Goal: Task Accomplishment & Management: Use online tool/utility

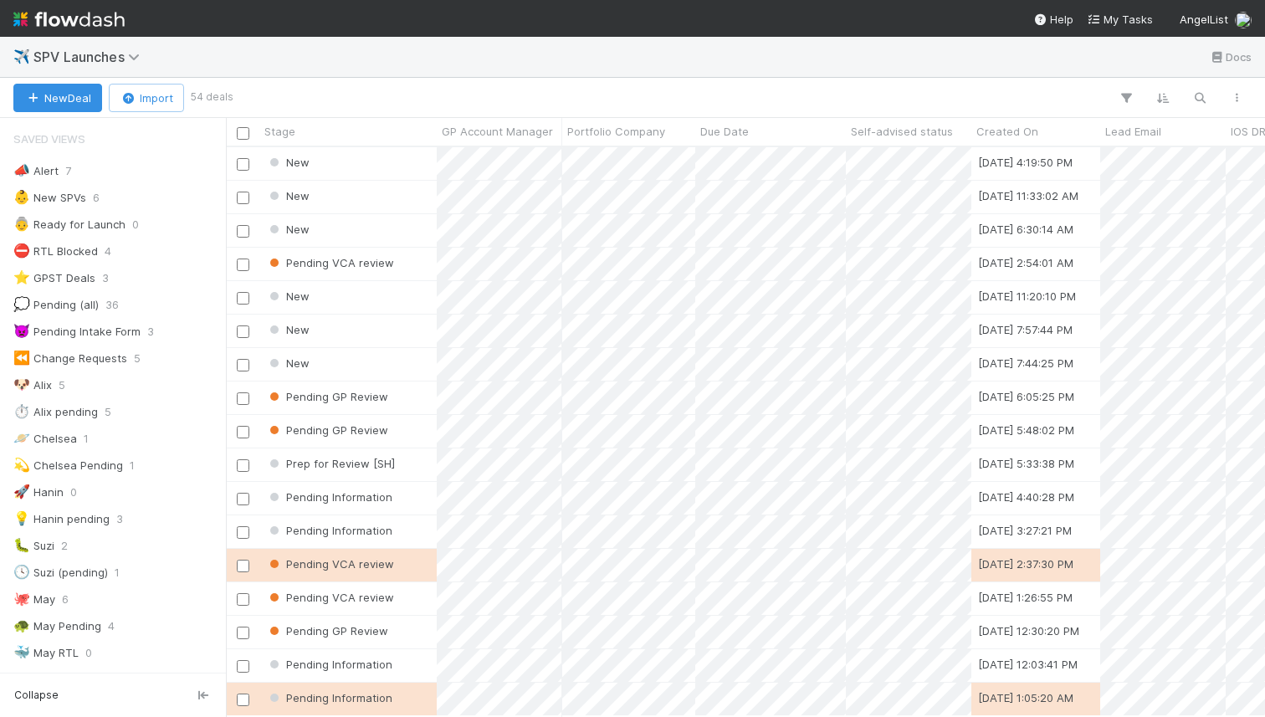
scroll to position [0, 1]
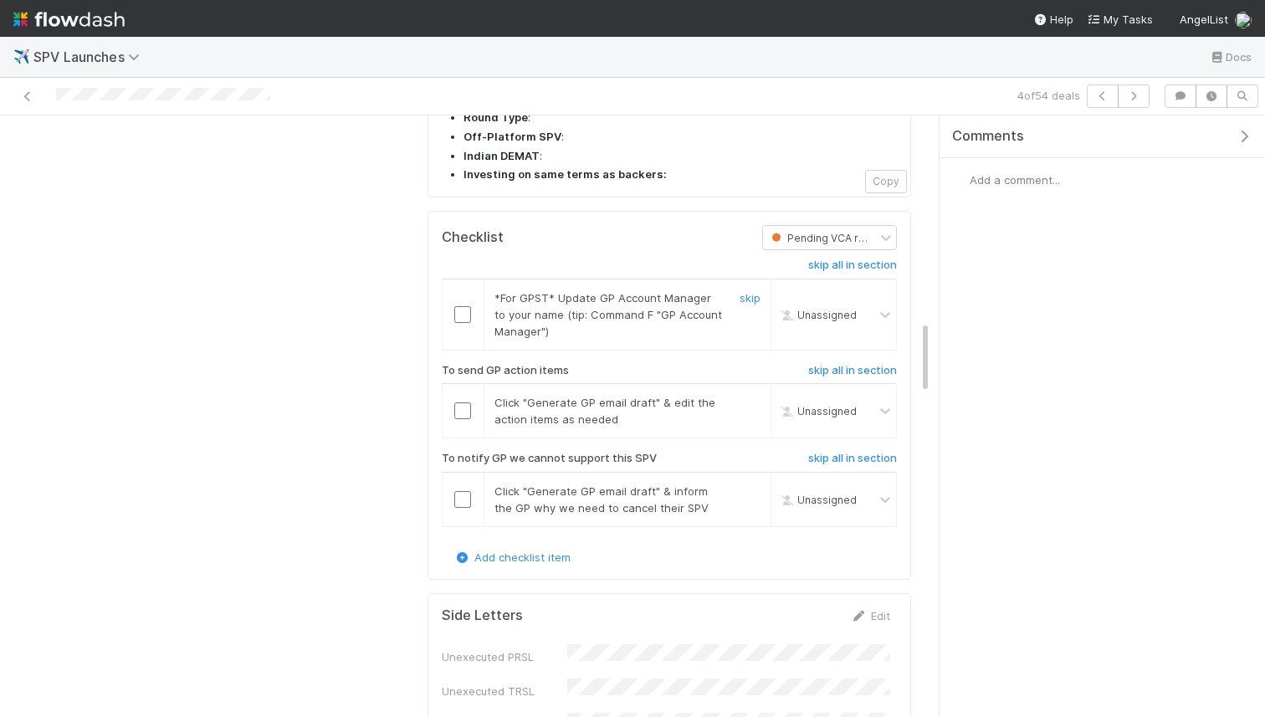
scroll to position [1648, 0]
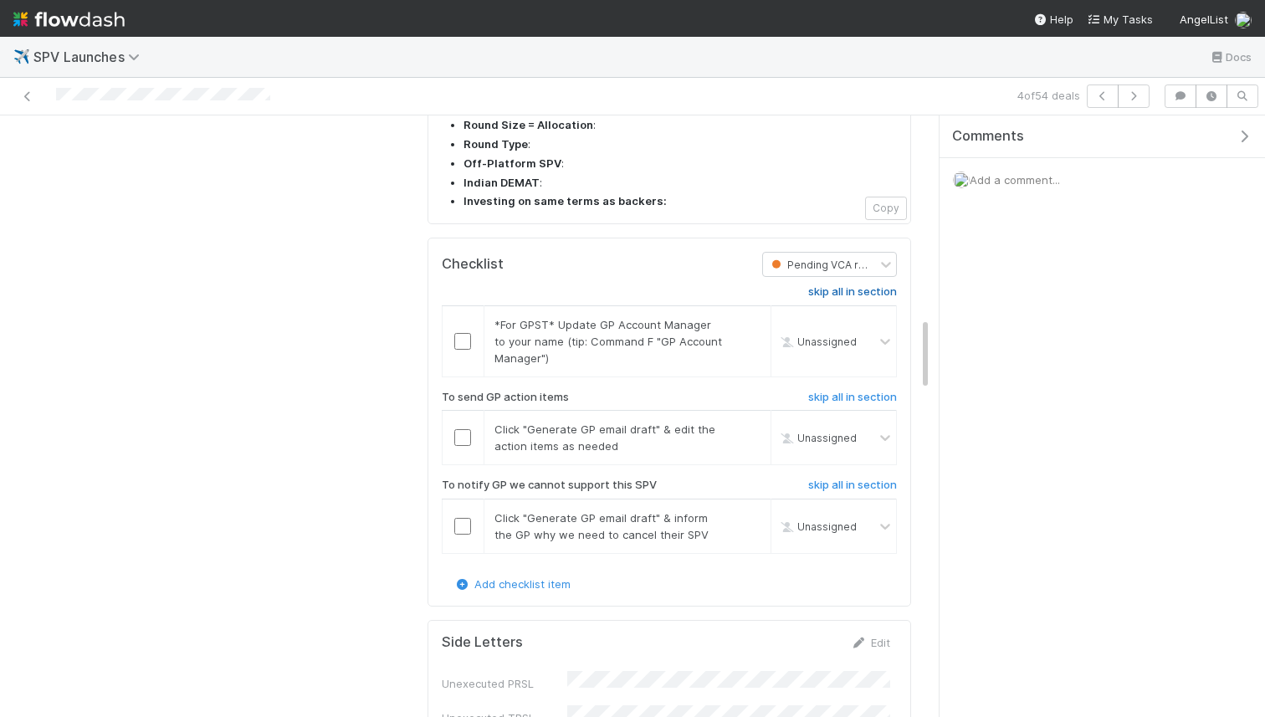
click at [846, 285] on h6 "skip all in section" at bounding box center [852, 291] width 89 height 13
click at [463, 429] on input "checkbox" at bounding box center [462, 437] width 17 height 17
click at [465, 429] on input "checkbox" at bounding box center [462, 437] width 17 height 17
click at [839, 478] on h6 "skip all in section" at bounding box center [852, 484] width 89 height 13
click at [834, 478] on h6 "skip all in section" at bounding box center [852, 484] width 89 height 13
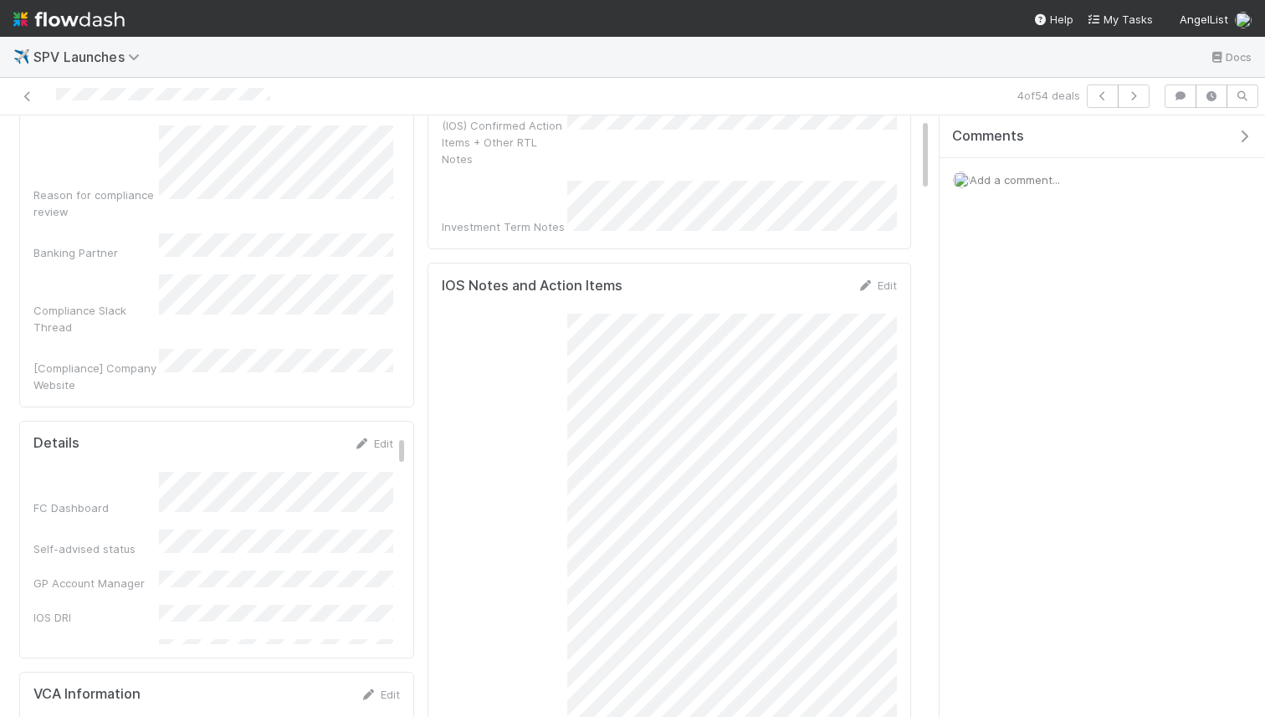
scroll to position [0, 0]
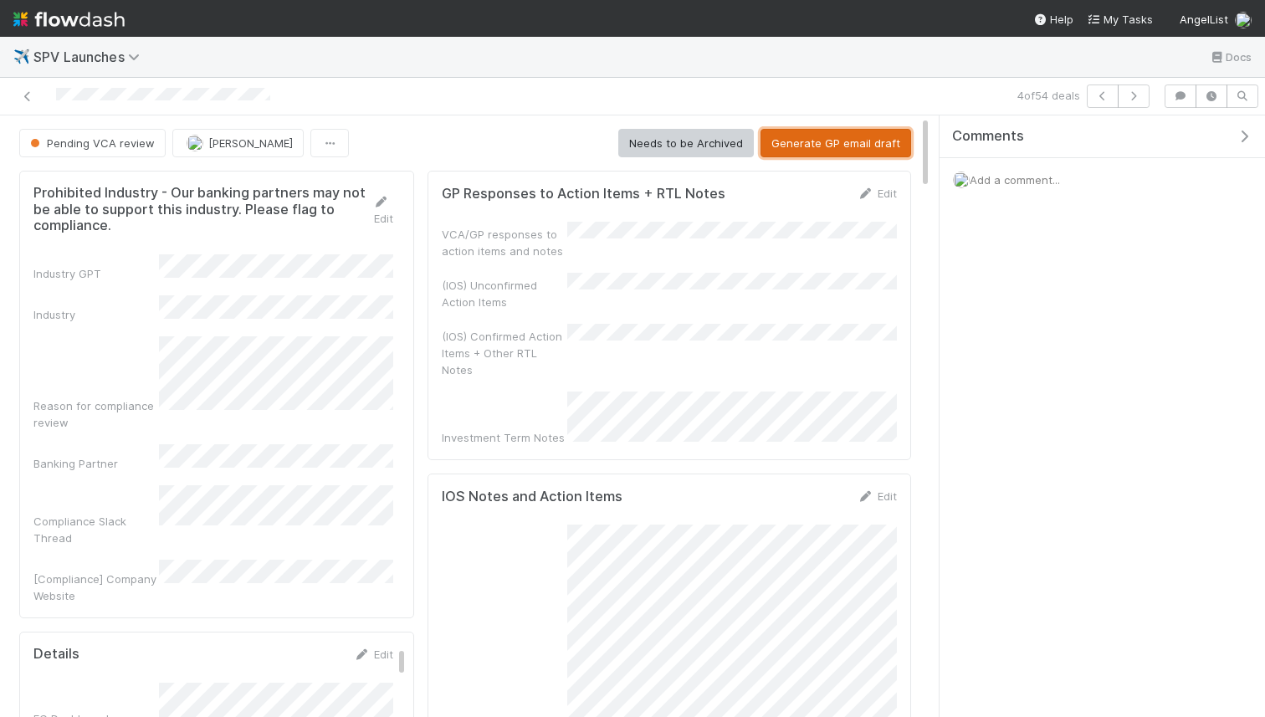
click at [804, 145] on button "Generate GP email draft" at bounding box center [835, 143] width 151 height 28
click at [877, 192] on link "Edit" at bounding box center [876, 193] width 39 height 13
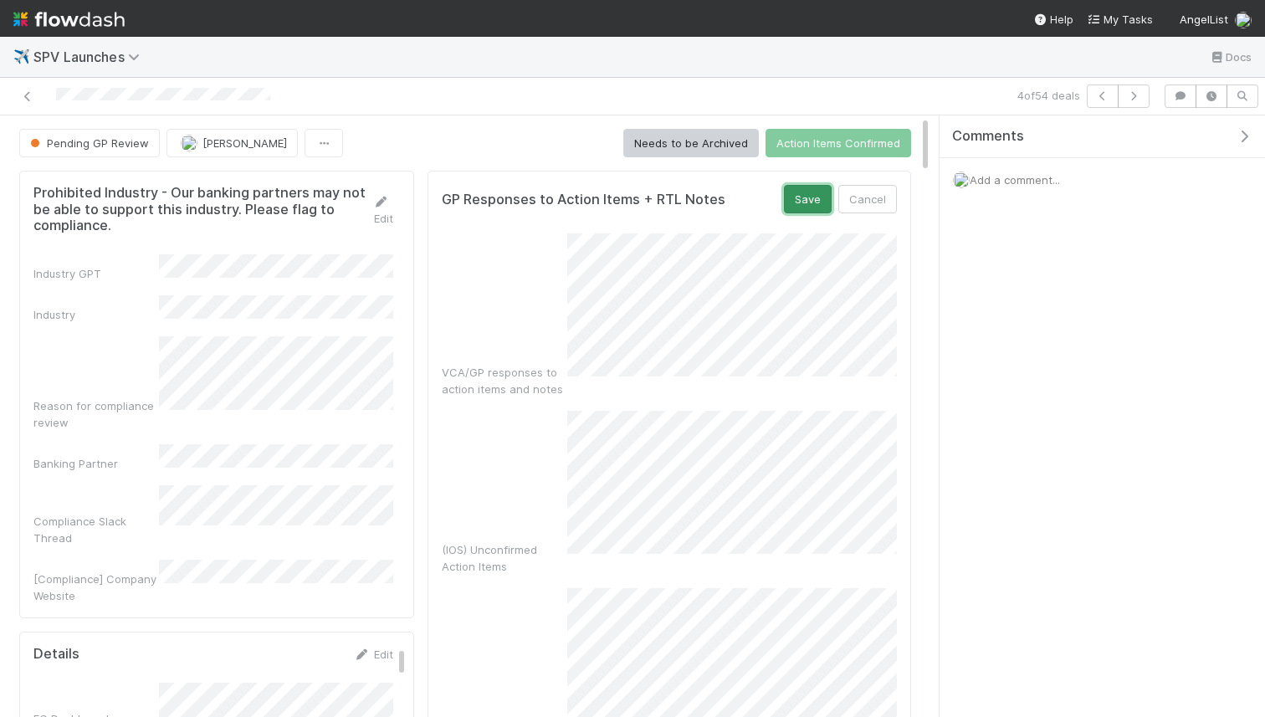
click at [807, 198] on button "Save" at bounding box center [808, 199] width 48 height 28
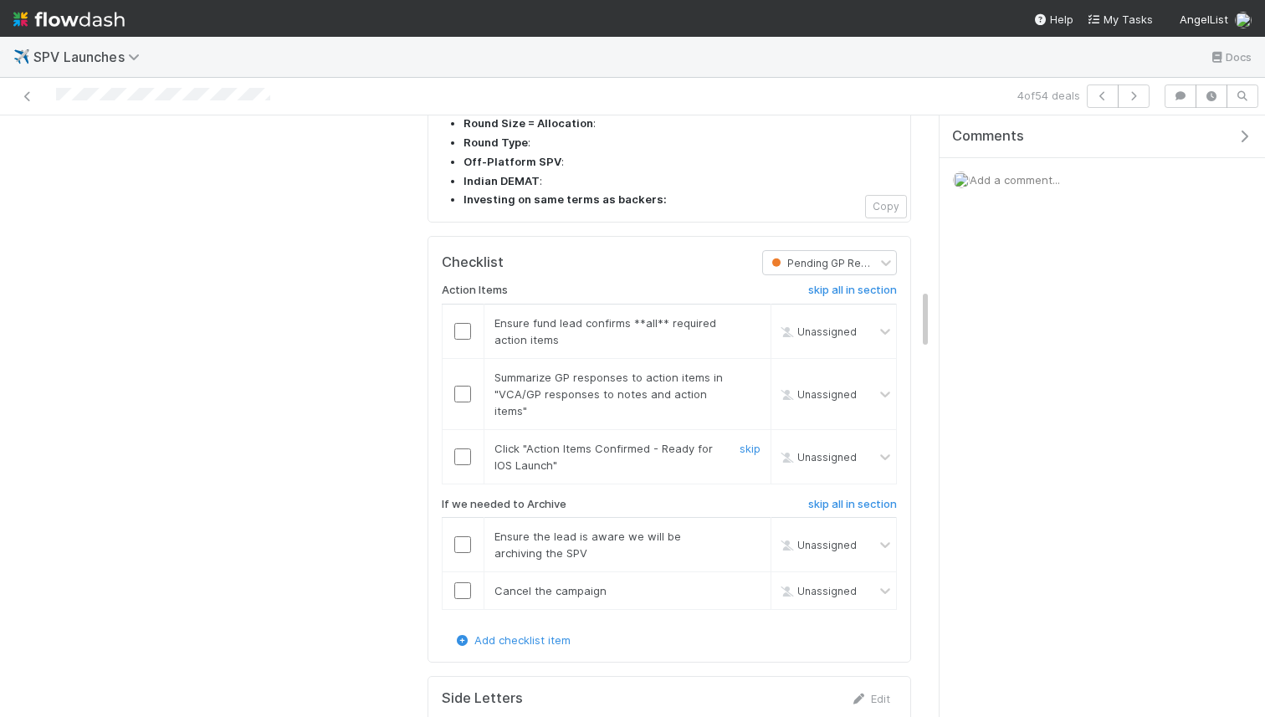
scroll to position [1645, 0]
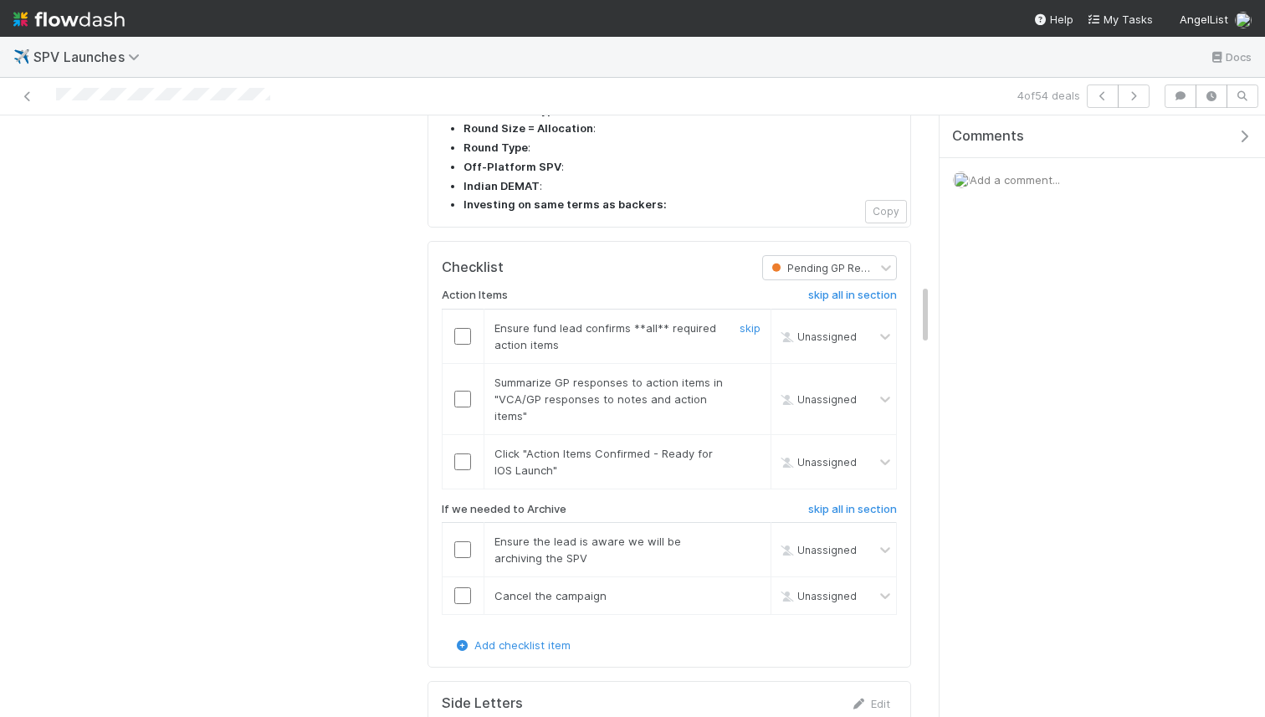
click at [468, 328] on input "checkbox" at bounding box center [462, 336] width 17 height 17
click at [468, 391] on input "checkbox" at bounding box center [462, 399] width 17 height 17
click at [465, 453] on input "checkbox" at bounding box center [462, 461] width 17 height 17
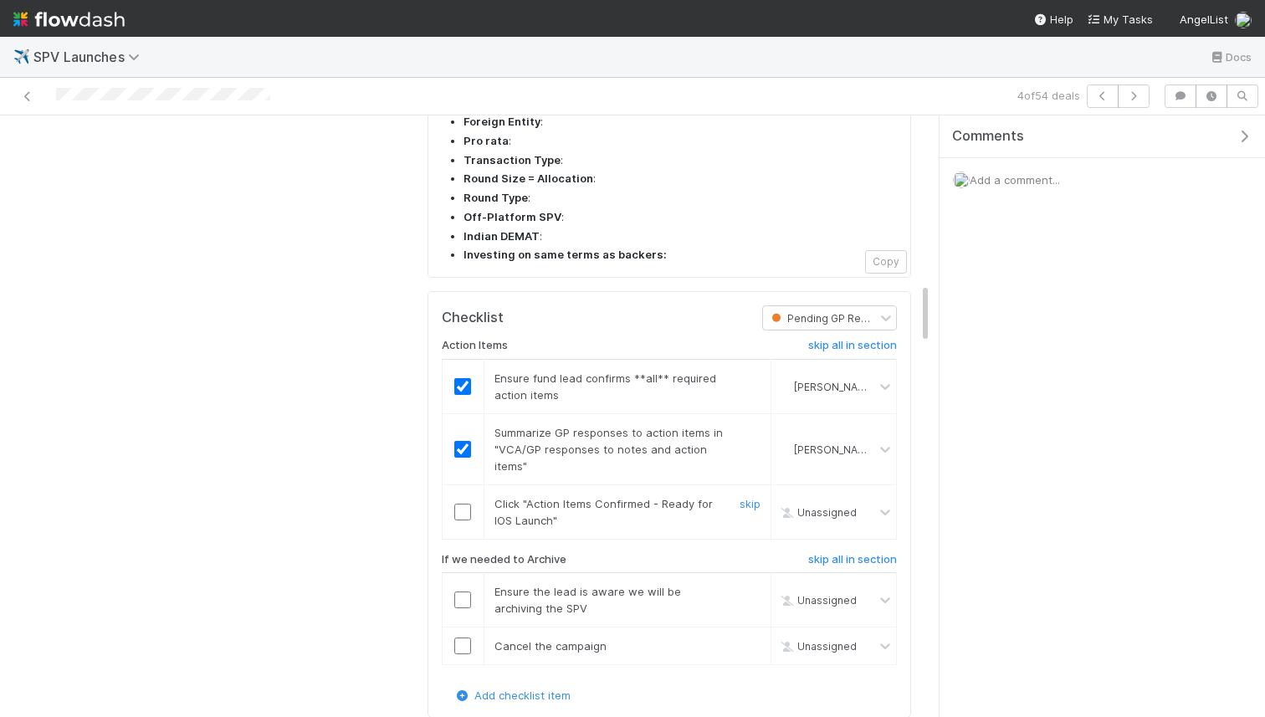
click at [466, 504] on input "checkbox" at bounding box center [462, 512] width 17 height 17
click at [877, 553] on h6 "skip all in section" at bounding box center [852, 559] width 89 height 13
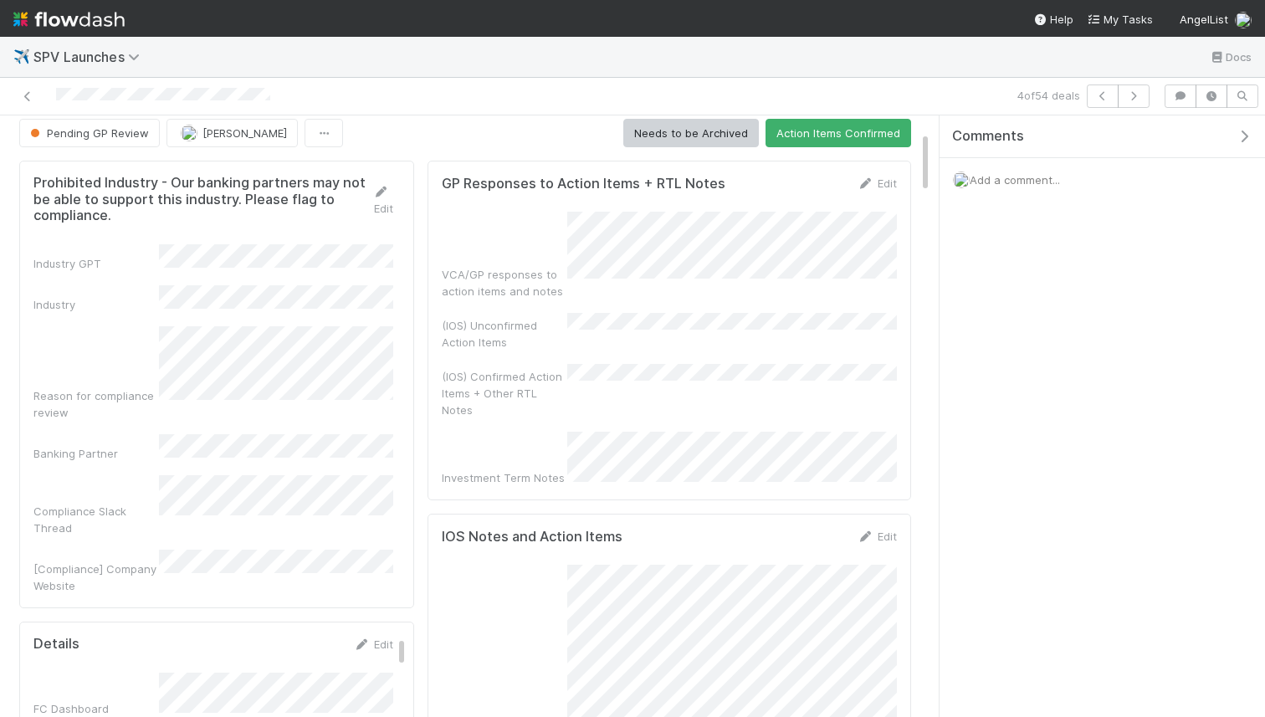
scroll to position [0, 0]
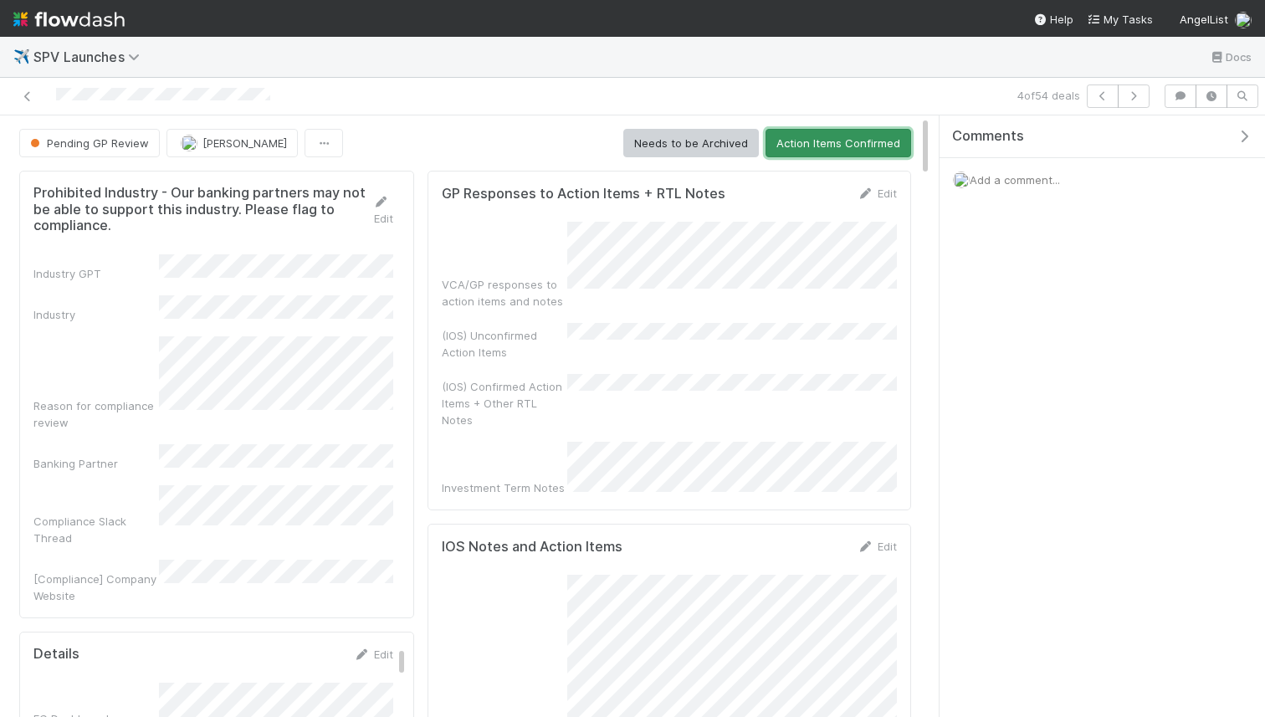
click at [793, 132] on button "Action Items Confirmed" at bounding box center [838, 143] width 146 height 28
